Goal: Task Accomplishment & Management: Complete application form

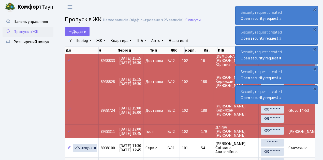
select select "25"
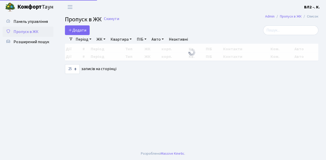
select select "25"
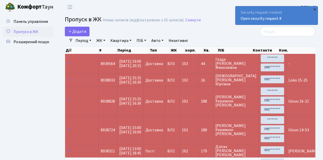
click at [315, 9] on div "×" at bounding box center [314, 9] width 5 height 5
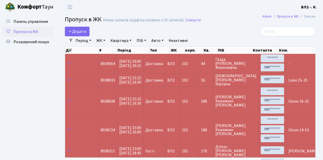
click at [225, 7] on header "Комфорт Таун ВЛ2 -. К. Мій обліковий запис Вийти" at bounding box center [161, 7] width 323 height 14
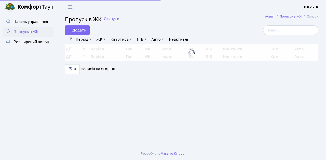
select select "25"
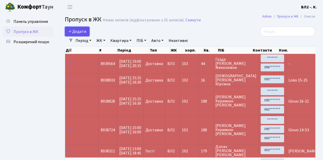
click at [88, 34] on link "Додати" at bounding box center [77, 32] width 25 height 10
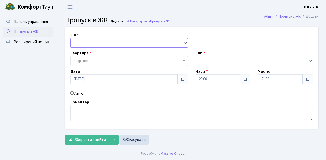
click at [184, 42] on select "- [STREET_ADDRESS][PERSON_NAME]" at bounding box center [129, 43] width 118 height 10
select select "317"
click at [70, 38] on select "- ВЛ1, Ужгородський пров., 4/1 ВЛ2, Голосіївський просп., 76 ВЛ3, пр.Голосіївсь…" at bounding box center [129, 43] width 118 height 10
select select
click at [183, 61] on b at bounding box center [184, 61] width 2 height 1
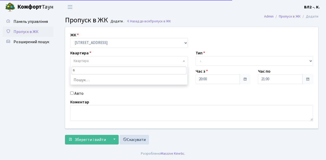
type input "61"
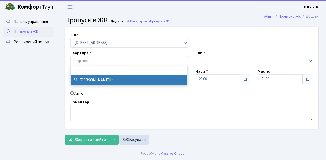
select select "38122"
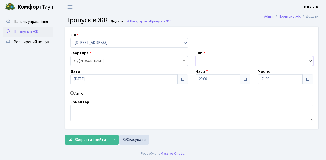
click at [311, 60] on select "- Доставка Таксі Гості Сервіс" at bounding box center [254, 61] width 118 height 10
select select "1"
click at [195, 56] on select "- Доставка Таксі Гості Сервіс" at bounding box center [254, 61] width 118 height 10
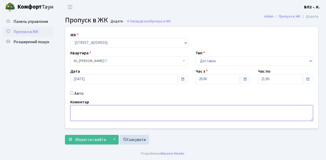
drag, startPoint x: 79, startPoint y: 109, endPoint x: 107, endPoint y: 90, distance: 34.2
click at [79, 107] on textarea at bounding box center [191, 113] width 243 height 16
type textarea "П"
type textarea "Glovo 20-01"
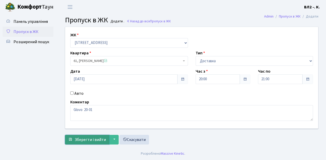
click at [89, 142] on span "Зберегти і вийти" at bounding box center [90, 140] width 31 height 6
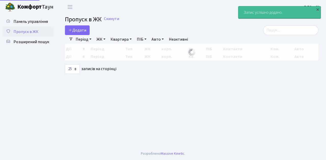
select select "25"
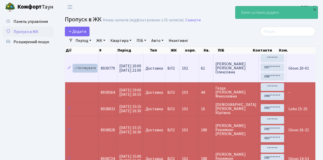
click at [95, 71] on link "Активувати" at bounding box center [85, 68] width 24 height 8
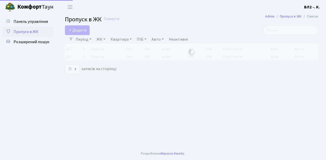
select select "25"
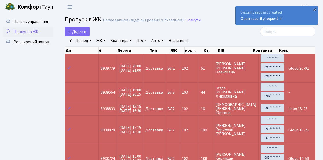
click at [314, 9] on div "×" at bounding box center [314, 9] width 5 height 5
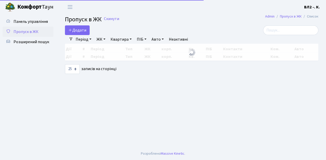
select select "25"
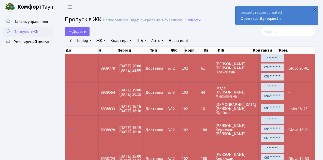
click at [316, 10] on div "×" at bounding box center [314, 9] width 5 height 5
click at [315, 8] on div "×" at bounding box center [314, 9] width 5 height 5
click at [316, 10] on div "×" at bounding box center [314, 9] width 5 height 5
